Goal: Task Accomplishment & Management: Complete application form

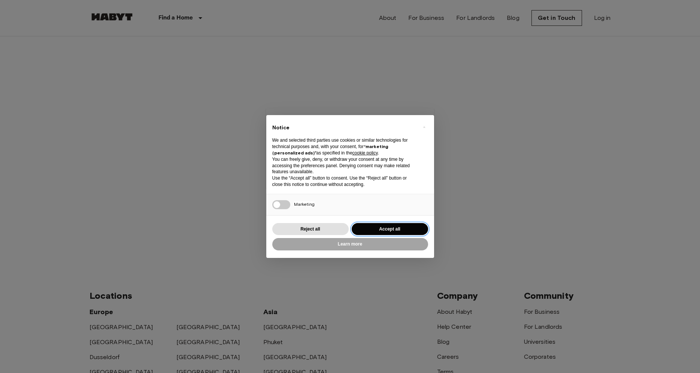
click at [391, 227] on button "Accept all" at bounding box center [390, 229] width 76 height 12
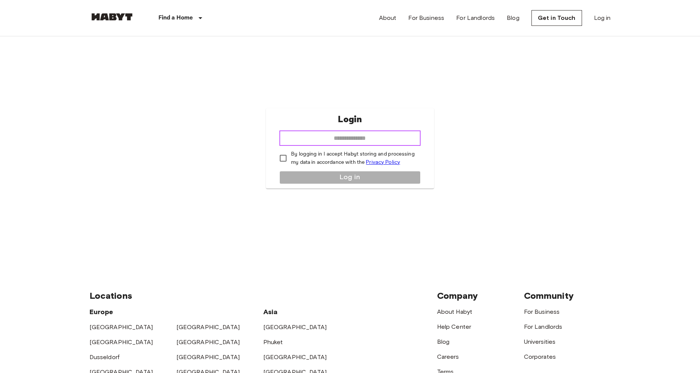
click at [339, 133] on input "email" at bounding box center [350, 138] width 141 height 15
type input "**********"
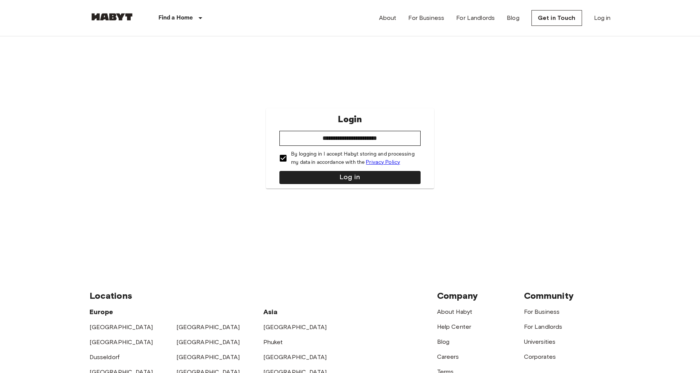
type input "**********"
click at [365, 180] on button "Log in" at bounding box center [350, 177] width 141 height 13
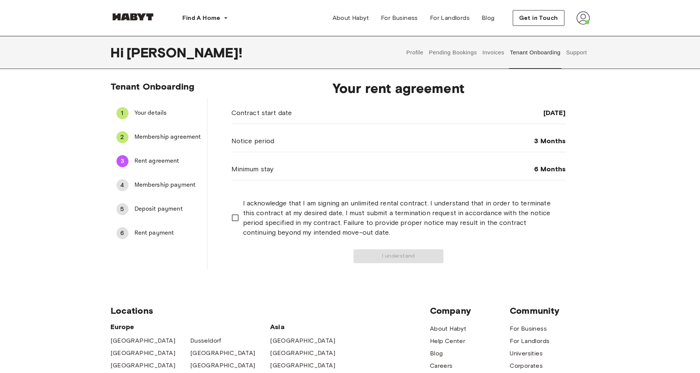
click at [249, 224] on span "I acknowledge that I am signing an unlimited rental contract. I understand that…" at bounding box center [401, 217] width 317 height 39
click at [409, 255] on button "I understand" at bounding box center [399, 256] width 90 height 14
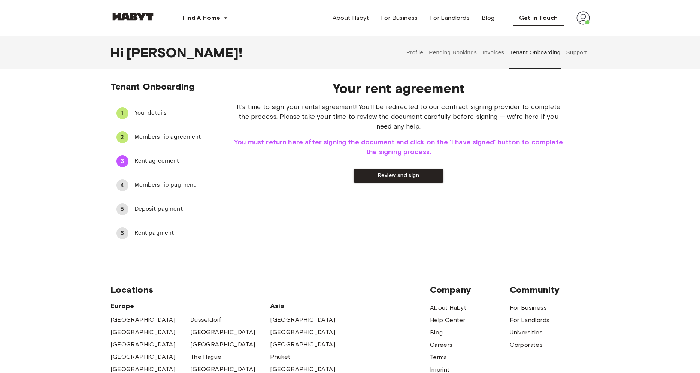
click at [131, 185] on div "4 Membership payment" at bounding box center [159, 185] width 97 height 18
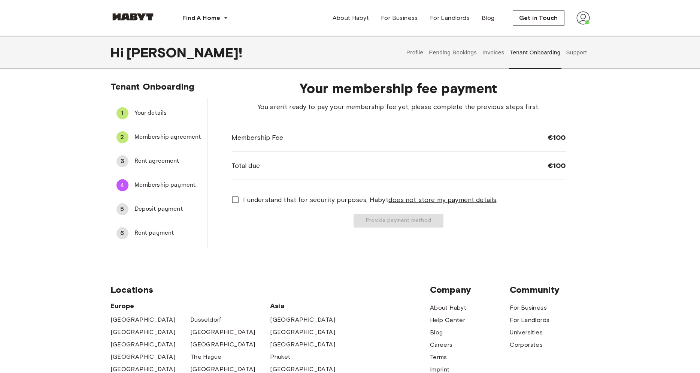
click at [168, 164] on span "Rent agreement" at bounding box center [168, 161] width 67 height 9
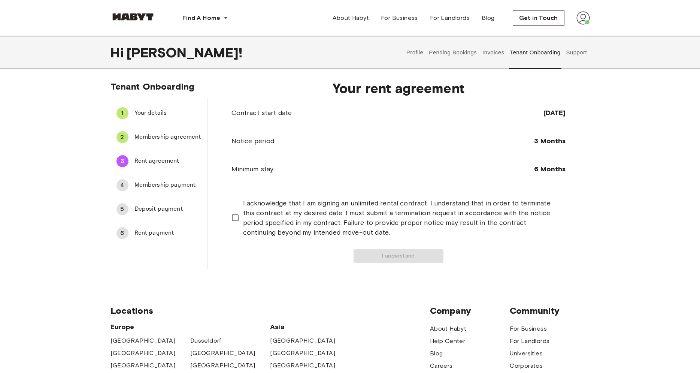
click at [169, 178] on div "4 Membership payment" at bounding box center [159, 185] width 97 height 18
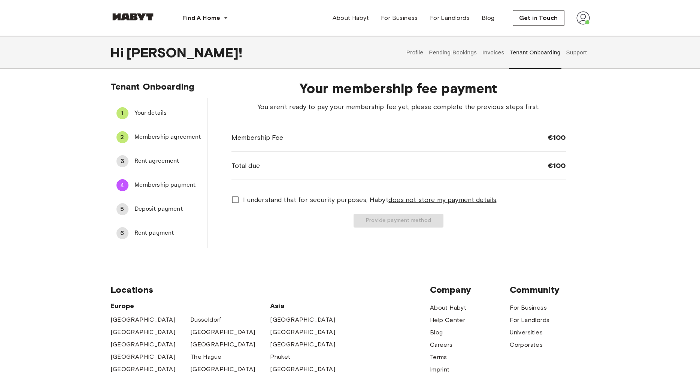
click at [187, 163] on span "Rent agreement" at bounding box center [168, 161] width 67 height 9
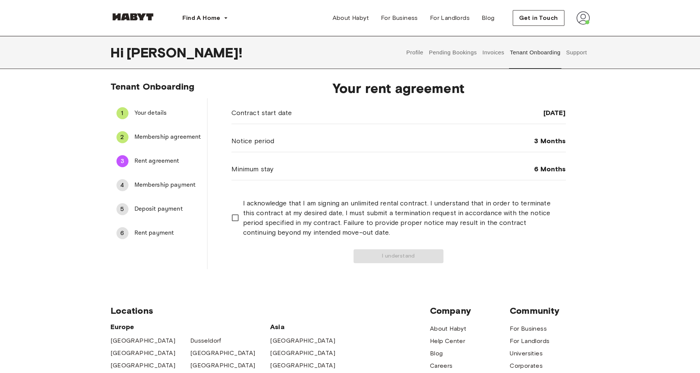
click at [180, 205] on div "5 Deposit payment" at bounding box center [159, 209] width 97 height 18
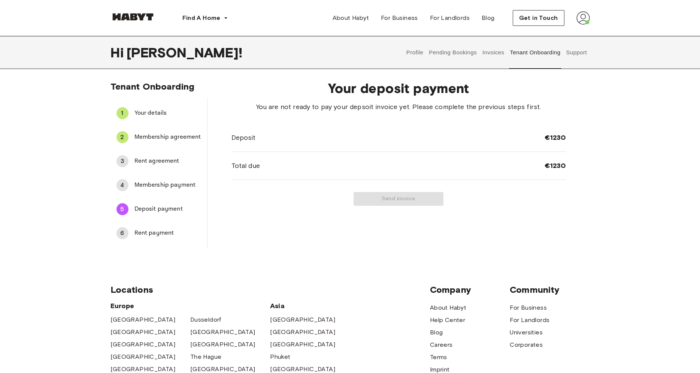
click at [171, 225] on div "6 Rent payment" at bounding box center [159, 233] width 97 height 18
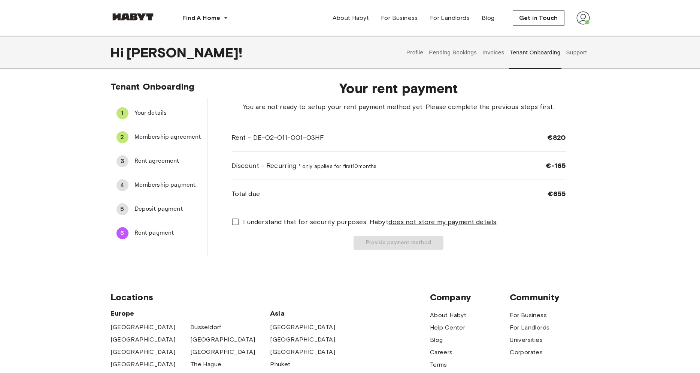
click at [171, 171] on li "3 Rent agreement" at bounding box center [159, 161] width 97 height 24
click at [169, 162] on span "Rent agreement" at bounding box center [168, 161] width 67 height 9
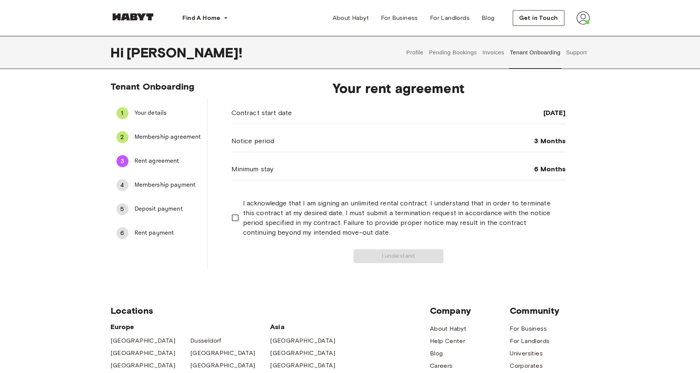
click at [180, 186] on span "Membership payment" at bounding box center [168, 185] width 67 height 9
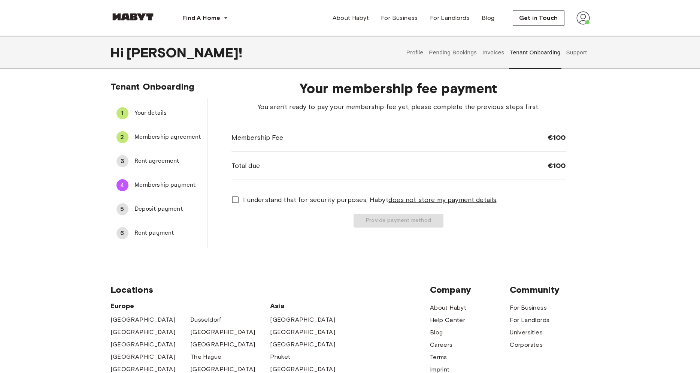
click at [169, 163] on span "Rent agreement" at bounding box center [168, 161] width 67 height 9
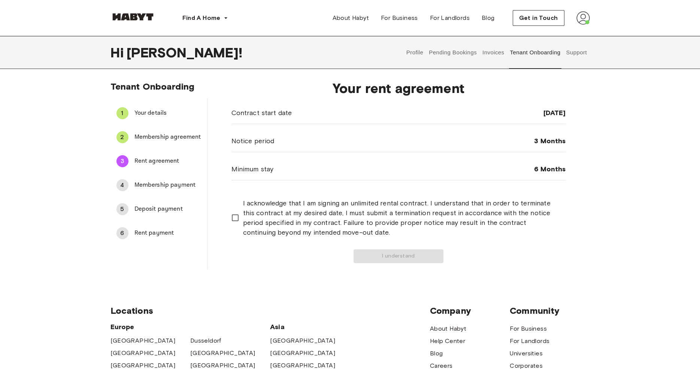
click at [252, 218] on span "I acknowledge that I am signing an unlimited rental contract. I understand that…" at bounding box center [401, 217] width 317 height 39
click at [394, 260] on button "I understand" at bounding box center [399, 256] width 90 height 14
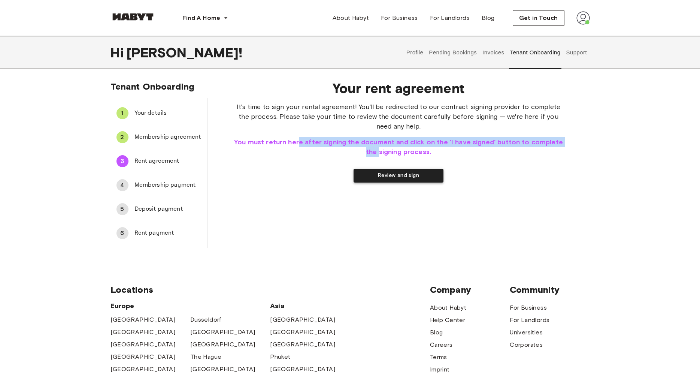
click at [366, 163] on div "It's time to sign your rental agreement! You'll be redirected to our contract s…" at bounding box center [399, 142] width 335 height 81
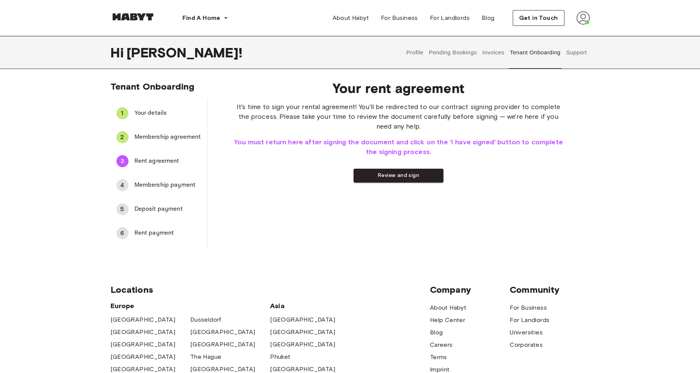
click at [427, 192] on div "Your rent agreement It's time to sign your rental agreement! You'll be redirect…" at bounding box center [399, 161] width 383 height 174
click at [414, 183] on div "Your rent agreement It's time to sign your rental agreement! You'll be redirect…" at bounding box center [399, 161] width 383 height 174
click at [412, 177] on button "Review and sign" at bounding box center [399, 176] width 90 height 14
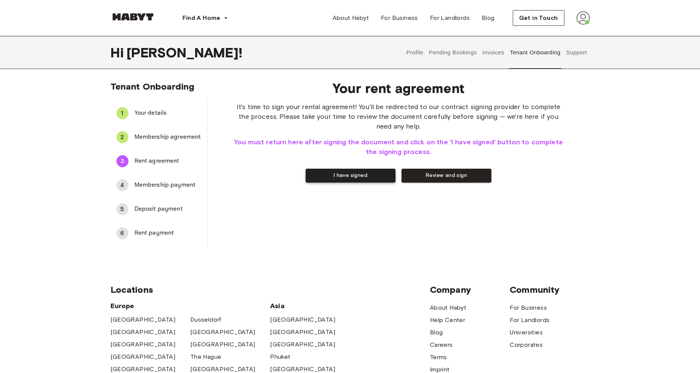
click at [363, 180] on button "I have signed" at bounding box center [351, 176] width 90 height 14
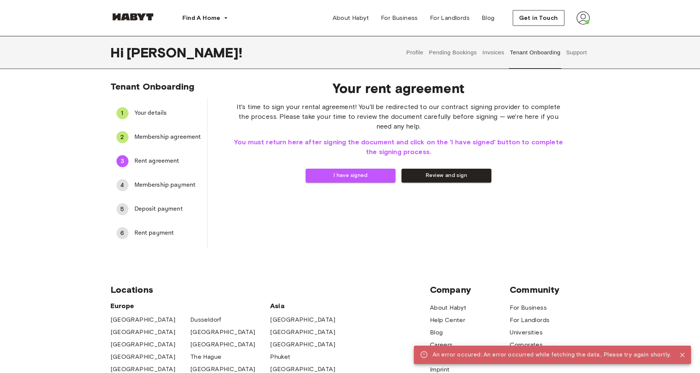
click at [352, 176] on button "I have signed" at bounding box center [351, 176] width 90 height 14
click at [140, 180] on div "4 Membership payment" at bounding box center [159, 185] width 97 height 18
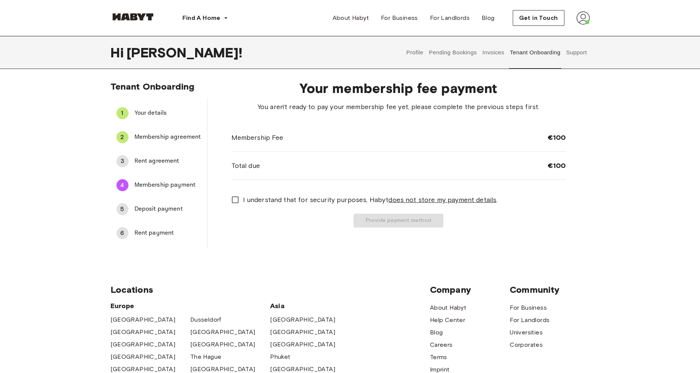
click at [159, 159] on span "Rent agreement" at bounding box center [168, 161] width 67 height 9
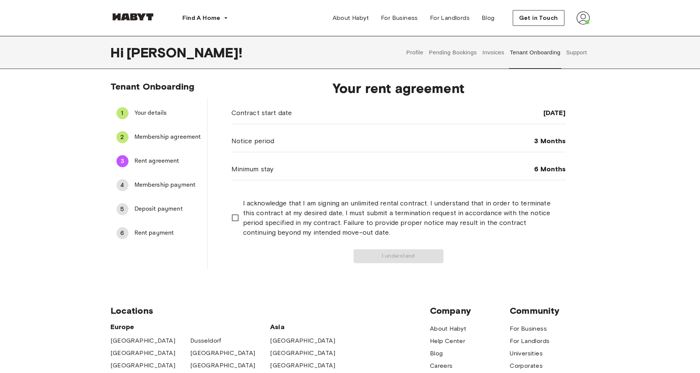
click at [178, 186] on span "Membership payment" at bounding box center [168, 185] width 67 height 9
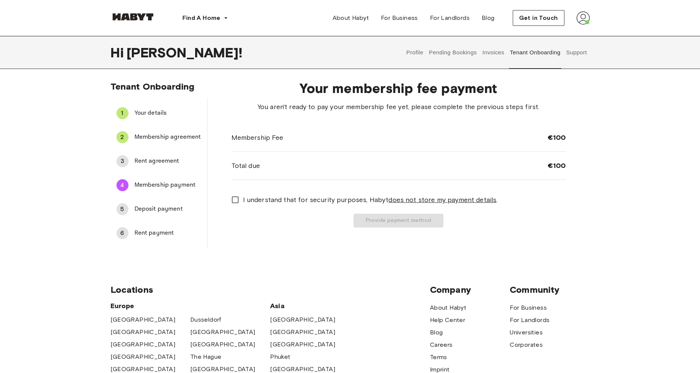
click at [138, 161] on span "Rent agreement" at bounding box center [168, 161] width 67 height 9
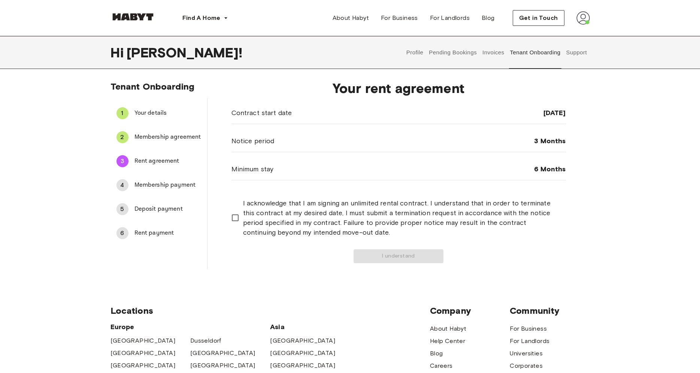
click at [245, 217] on span "I acknowledge that I am signing an unlimited rental contract. I understand that…" at bounding box center [401, 217] width 317 height 39
click at [415, 256] on button "I understand" at bounding box center [399, 256] width 90 height 14
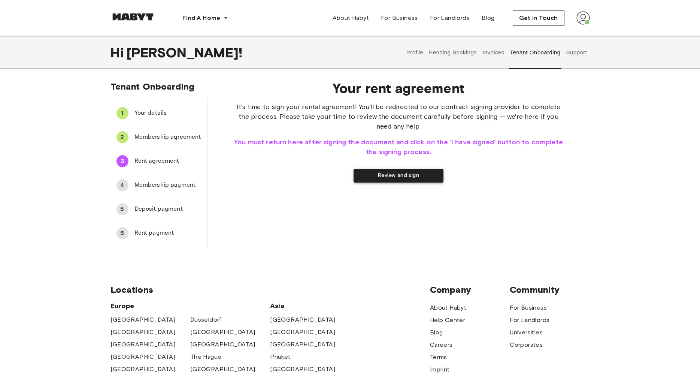
click at [398, 178] on button "Review and sign" at bounding box center [399, 176] width 90 height 14
